Goal: Navigation & Orientation: Find specific page/section

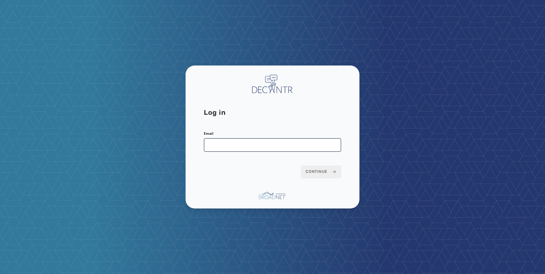
click at [232, 141] on input "Email" at bounding box center [272, 145] width 137 height 14
type input "**********"
click at [301, 169] on form "**********" at bounding box center [272, 154] width 137 height 47
click at [313, 171] on span "Continue" at bounding box center [321, 172] width 31 height 6
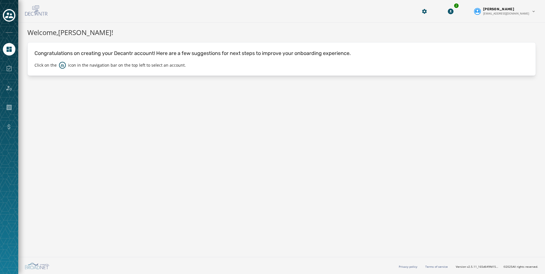
click at [17, 15] on div at bounding box center [9, 137] width 18 height 274
click at [10, 14] on icon "Toggle account select drawer" at bounding box center [9, 16] width 8 height 6
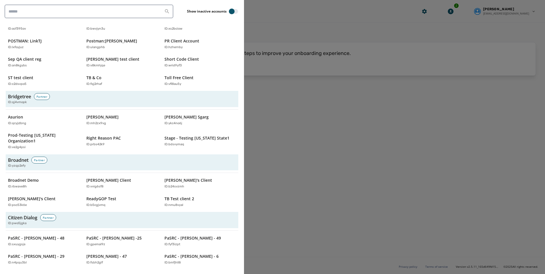
scroll to position [200, 0]
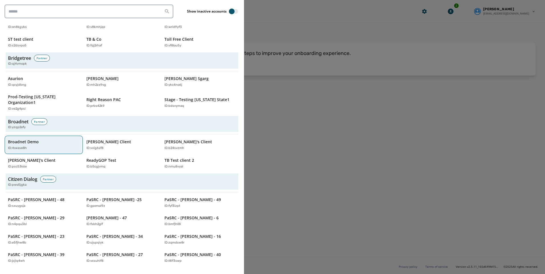
click at [14, 140] on div "Broadnet Demo ID: rbwave8h" at bounding box center [41, 145] width 66 height 12
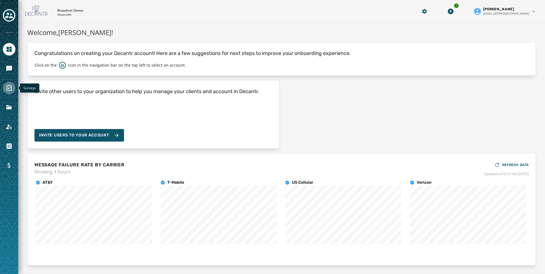
click at [7, 89] on icon "Navigate to Surveys" at bounding box center [9, 88] width 5 height 6
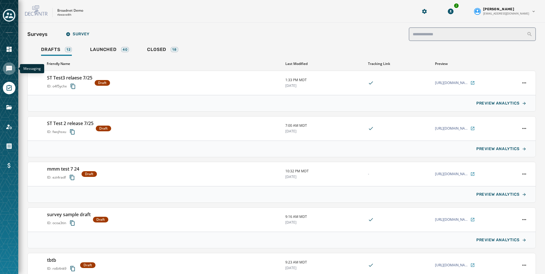
click at [12, 66] on icon "Navigate to Messaging" at bounding box center [9, 69] width 6 height 6
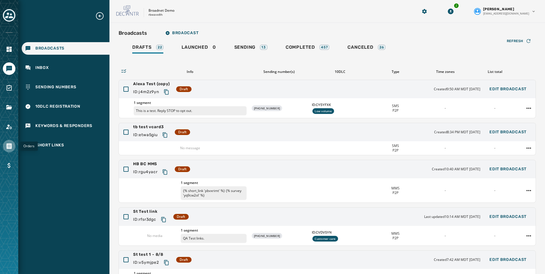
click at [9, 145] on icon "Navigate to Orders" at bounding box center [9, 146] width 5 height 6
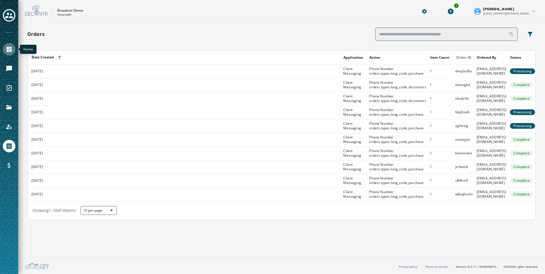
click at [9, 55] on link "Navigate to Home" at bounding box center [9, 49] width 13 height 13
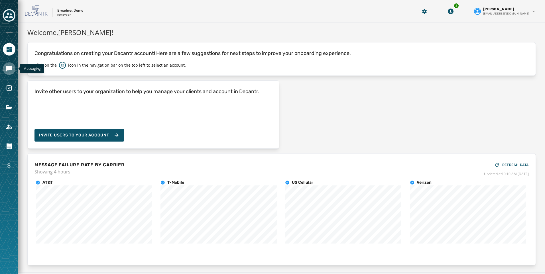
click at [7, 72] on icon "Navigate to Messaging" at bounding box center [9, 68] width 7 height 7
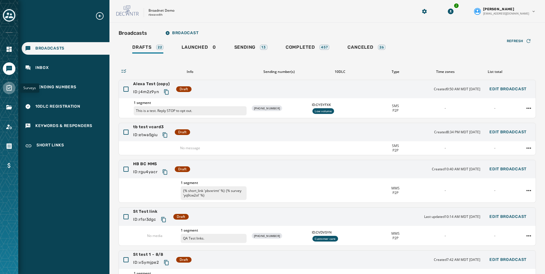
click at [6, 89] on icon "Navigate to Surveys" at bounding box center [9, 88] width 7 height 7
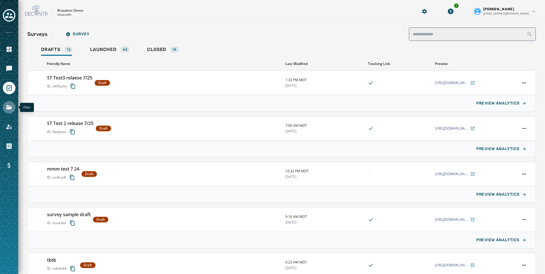
click at [9, 108] on icon "Navigate to Files" at bounding box center [9, 107] width 6 height 4
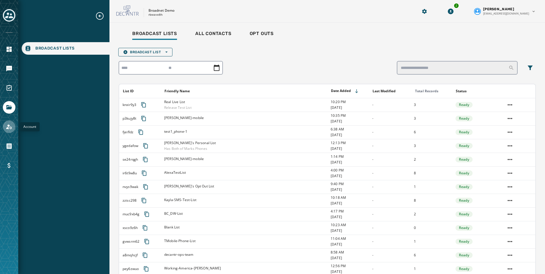
click at [9, 129] on icon "Navigate to Account" at bounding box center [9, 126] width 7 height 7
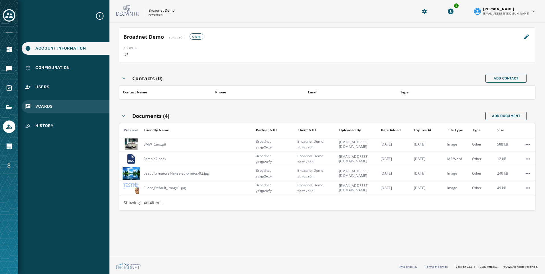
click at [36, 102] on div "vCards" at bounding box center [66, 106] width 88 height 13
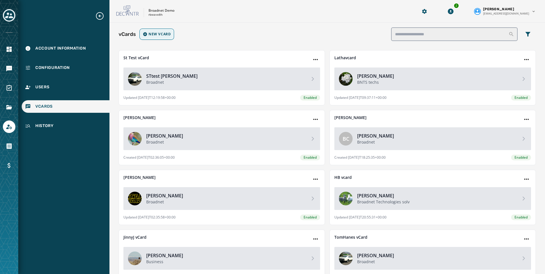
click at [157, 33] on span "New vCard" at bounding box center [160, 34] width 22 height 5
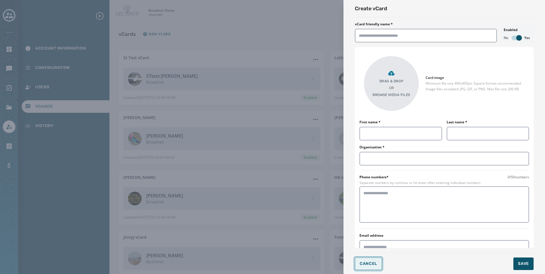
click at [372, 269] on button "Cancel" at bounding box center [368, 264] width 27 height 13
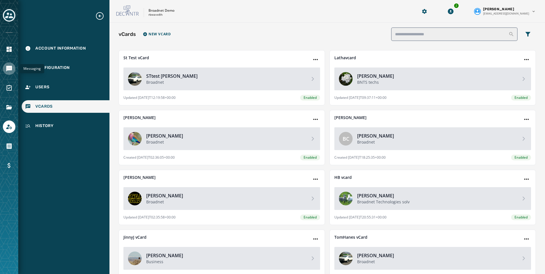
click at [11, 68] on icon "Navigate to Messaging" at bounding box center [9, 69] width 6 height 6
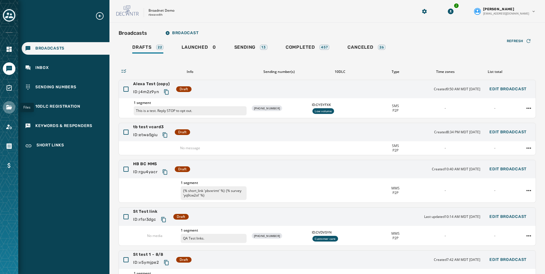
click at [9, 108] on icon "Navigate to Files" at bounding box center [9, 107] width 6 height 4
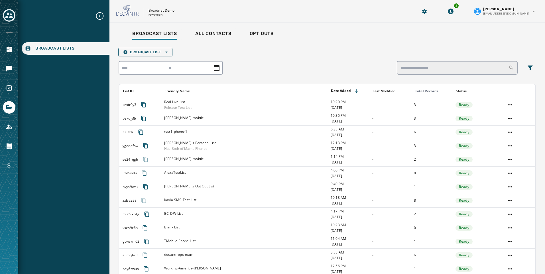
click at [1, 66] on div at bounding box center [9, 137] width 18 height 274
click at [17, 68] on div at bounding box center [9, 137] width 18 height 274
click at [11, 67] on icon "Navigate to Messaging" at bounding box center [9, 69] width 6 height 6
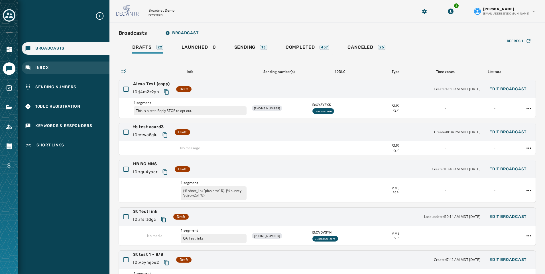
click at [41, 66] on span "Inbox" at bounding box center [41, 68] width 13 height 6
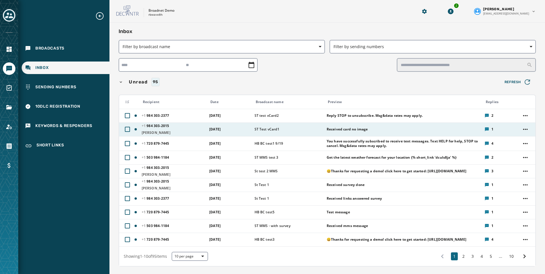
drag, startPoint x: 126, startPoint y: 117, endPoint x: 126, endPoint y: 123, distance: 6.0
click at [126, 117] on div at bounding box center [127, 115] width 5 height 5
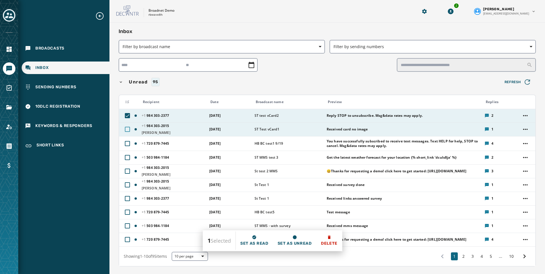
click at [128, 130] on div at bounding box center [127, 129] width 5 height 5
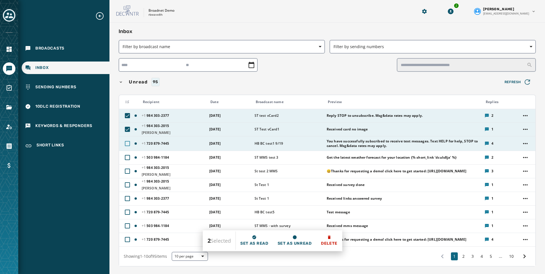
click at [130, 144] on div at bounding box center [127, 143] width 5 height 5
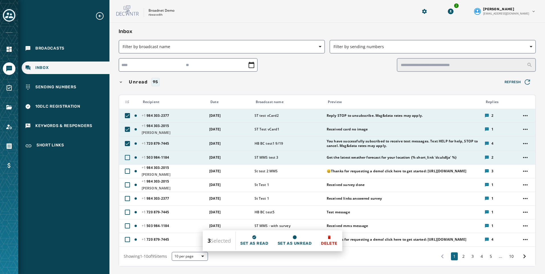
click at [127, 153] on button at bounding box center [128, 158] width 10 height 10
click at [316, 69] on div at bounding box center [327, 65] width 417 height 14
click at [127, 115] on icon at bounding box center [127, 115] width 5 height 5
drag, startPoint x: 126, startPoint y: 127, endPoint x: 126, endPoint y: 137, distance: 10.5
click at [126, 127] on icon at bounding box center [127, 129] width 5 height 5
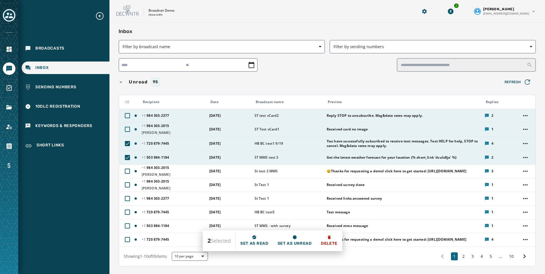
click at [126, 142] on icon at bounding box center [127, 143] width 5 height 5
drag, startPoint x: 127, startPoint y: 159, endPoint x: 121, endPoint y: 159, distance: 5.4
click at [126, 159] on icon at bounding box center [128, 157] width 4 height 3
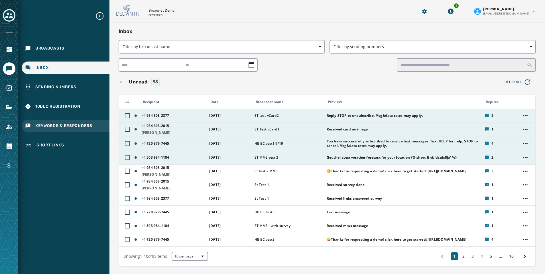
click at [68, 123] on div "Keywords & Responders" at bounding box center [66, 126] width 88 height 13
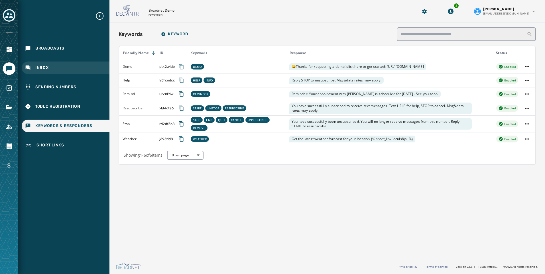
click at [38, 68] on span "Inbox" at bounding box center [41, 68] width 13 height 6
